Goal: Entertainment & Leisure: Consume media (video, audio)

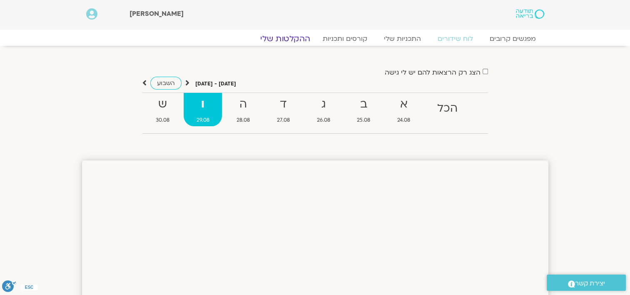
click at [288, 35] on link "ההקלטות שלי" at bounding box center [285, 39] width 70 height 10
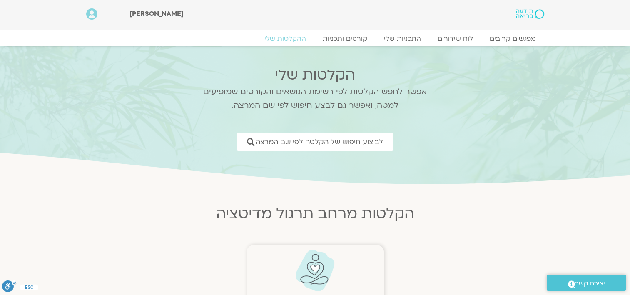
click at [314, 267] on img at bounding box center [314, 270] width 41 height 42
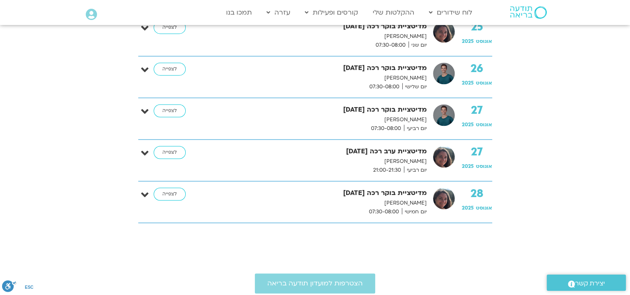
scroll to position [1232, 0]
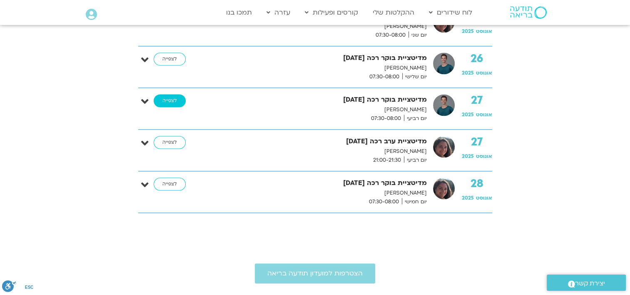
click at [171, 98] on link "לצפייה" at bounding box center [170, 100] width 32 height 13
